Goal: Information Seeking & Learning: Learn about a topic

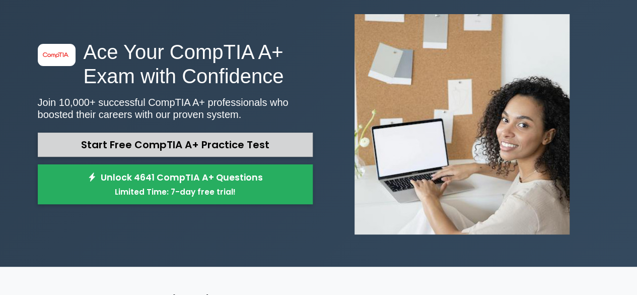
click at [183, 142] on link "Start Free CompTIA A+ Practice Test" at bounding box center [175, 144] width 275 height 24
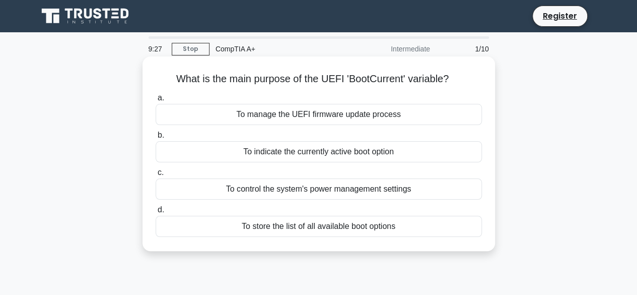
drag, startPoint x: 428, startPoint y: 234, endPoint x: 155, endPoint y: 79, distance: 313.6
click at [155, 79] on div "What is the main purpose of the UEFI 'BootCurrent' variable? .spinner_0XTQ{tran…" at bounding box center [319, 153] width 345 height 186
copy div "What is the main purpose of the UEFI 'BootCurrent' variable? .spinner_0XTQ{tran…"
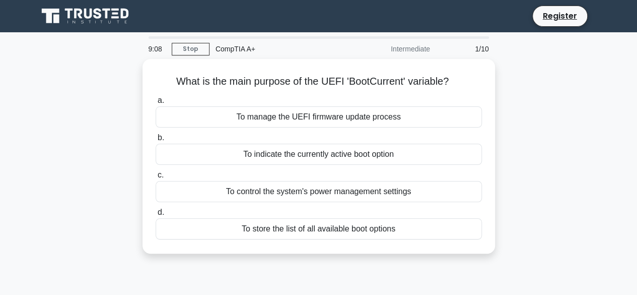
click at [524, 117] on div "What is the main purpose of the UEFI 'BootCurrent' variable? .spinner_0XTQ{tran…" at bounding box center [319, 162] width 574 height 207
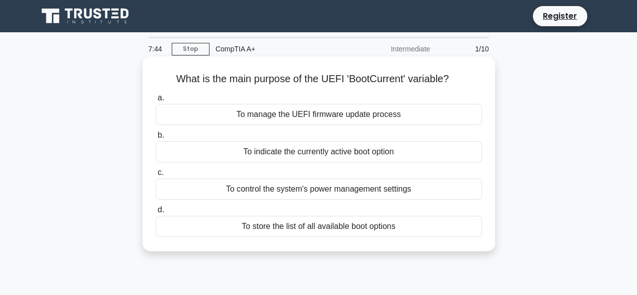
click at [304, 154] on div "To indicate the currently active boot option" at bounding box center [319, 151] width 326 height 21
click at [156, 139] on input "b. To indicate the currently active boot option" at bounding box center [156, 135] width 0 height 7
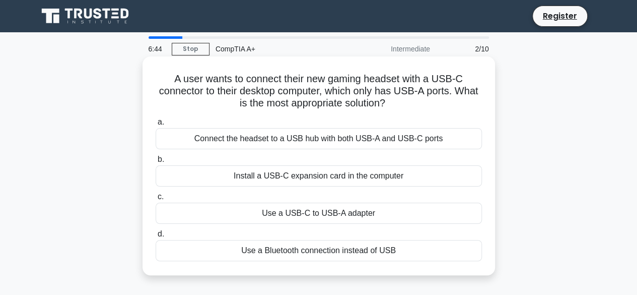
drag, startPoint x: 391, startPoint y: 214, endPoint x: 239, endPoint y: 225, distance: 153.0
click at [239, 225] on div "a. Connect the headset to a USB hub with both USB-A and USB-C ports b. Install …" at bounding box center [319, 188] width 338 height 149
click at [332, 209] on div "Use a USB-C to USB-A adapter" at bounding box center [319, 212] width 326 height 21
click at [156, 200] on input "c. Use a USB-C to USB-A adapter" at bounding box center [156, 196] width 0 height 7
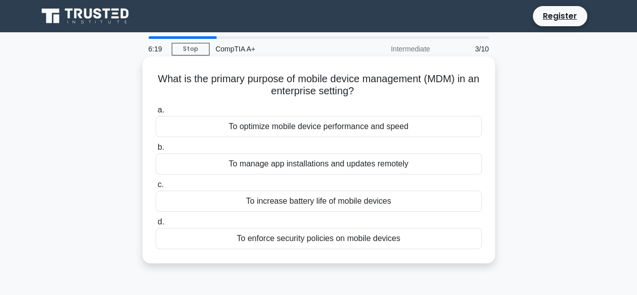
click at [333, 239] on div "To enforce security policies on mobile devices" at bounding box center [319, 238] width 326 height 21
click at [156, 225] on input "d. To enforce security policies on mobile devices" at bounding box center [156, 222] width 0 height 7
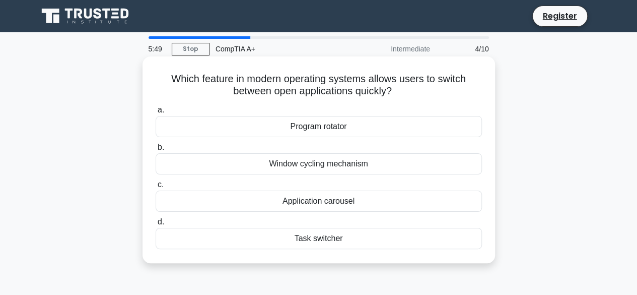
click at [313, 240] on div "Task switcher" at bounding box center [319, 238] width 326 height 21
click at [156, 225] on input "d. Task switcher" at bounding box center [156, 222] width 0 height 7
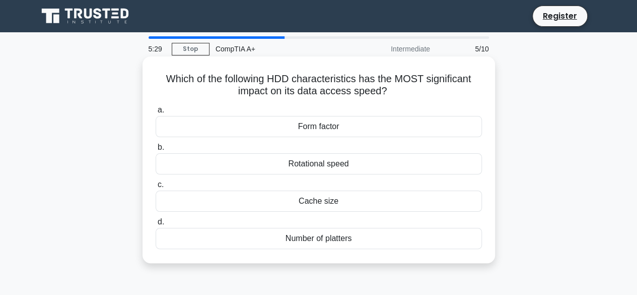
drag, startPoint x: 374, startPoint y: 241, endPoint x: 161, endPoint y: 81, distance: 266.1
click at [161, 81] on div "Which of the following HDD characteristics has the MOST significant impact on i…" at bounding box center [319, 159] width 345 height 198
copy div "Which of the following HDD characteristics has the MOST significant impact on i…"
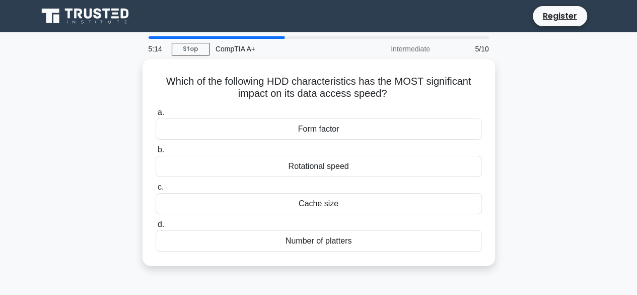
click at [583, 117] on div "Which of the following HDD characteristics has the MOST significant impact on i…" at bounding box center [319, 168] width 574 height 219
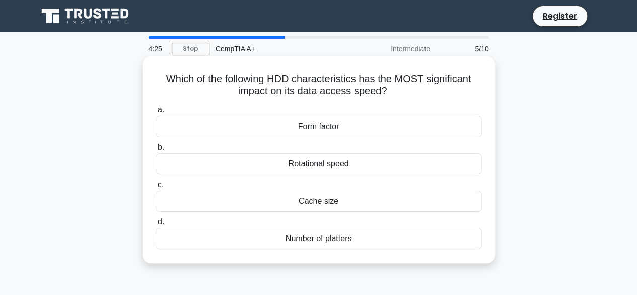
click at [335, 166] on div "Rotational speed" at bounding box center [319, 163] width 326 height 21
click at [156, 151] on input "b. Rotational speed" at bounding box center [156, 147] width 0 height 7
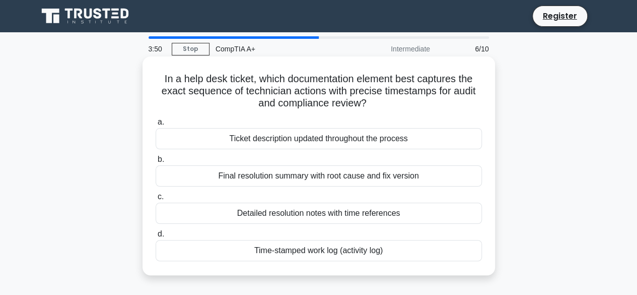
click at [290, 180] on div "Final resolution summary with root cause and fix version" at bounding box center [319, 175] width 326 height 21
click at [156, 163] on input "b. Final resolution summary with root cause and fix version" at bounding box center [156, 159] width 0 height 7
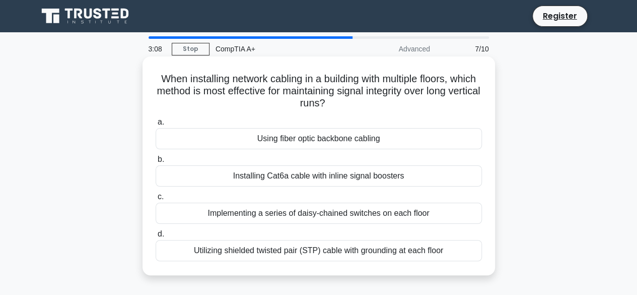
drag, startPoint x: 452, startPoint y: 248, endPoint x: 157, endPoint y: 79, distance: 340.5
click at [157, 79] on div "When installing network cabling in a building with multiple floors, which metho…" at bounding box center [319, 165] width 345 height 211
copy div "When installing network cabling in a building with multiple floors, which metho…"
click at [292, 142] on div "Using fiber optic backbone cabling" at bounding box center [319, 138] width 326 height 21
click at [156, 125] on input "a. Using fiber optic backbone cabling" at bounding box center [156, 122] width 0 height 7
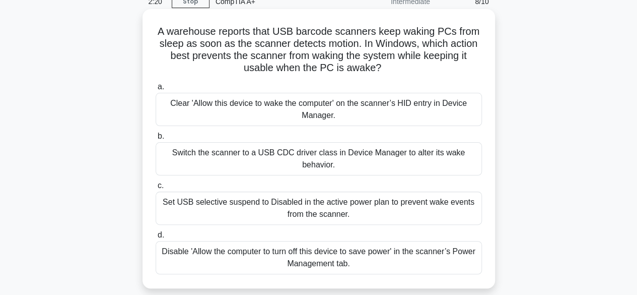
scroll to position [50, 0]
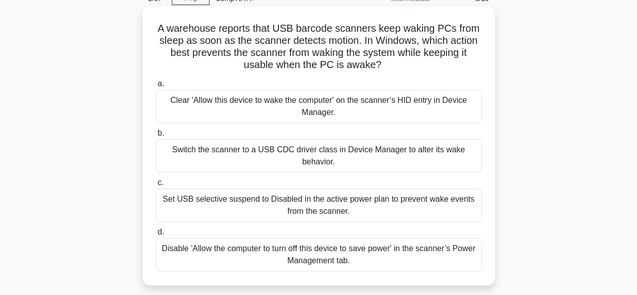
click at [316, 201] on div "Set USB selective suspend to Disabled in the active power plan to prevent wake …" at bounding box center [319, 204] width 326 height 33
click at [156, 186] on input "c. Set USB selective suspend to Disabled in the active power plan to prevent wa…" at bounding box center [156, 182] width 0 height 7
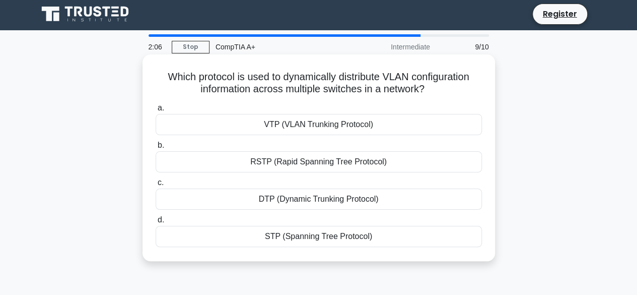
scroll to position [0, 0]
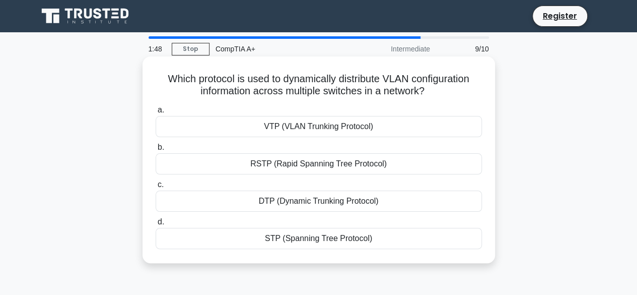
drag, startPoint x: 399, startPoint y: 244, endPoint x: 156, endPoint y: 75, distance: 295.9
click at [156, 75] on div "Which protocol is used to dynamically distribute VLAN configuration information…" at bounding box center [319, 159] width 345 height 198
copy div "Which protocol is used to dynamically distribute VLAN configuration information…"
click at [284, 125] on div "VTP (VLAN Trunking Protocol)" at bounding box center [319, 126] width 326 height 21
click at [156, 113] on input "a. VTP (VLAN Trunking Protocol)" at bounding box center [156, 110] width 0 height 7
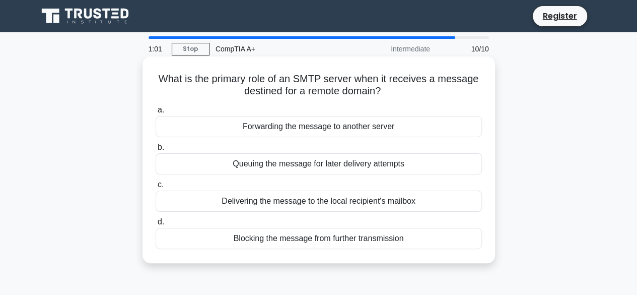
click at [292, 126] on div "Forwarding the message to another server" at bounding box center [319, 126] width 326 height 21
click at [156, 113] on input "a. Forwarding the message to another server" at bounding box center [156, 110] width 0 height 7
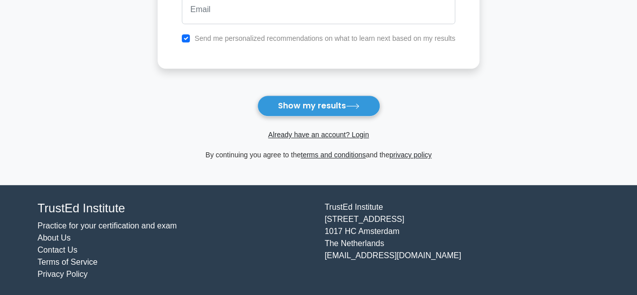
scroll to position [59, 0]
